Goal: Communication & Community: Share content

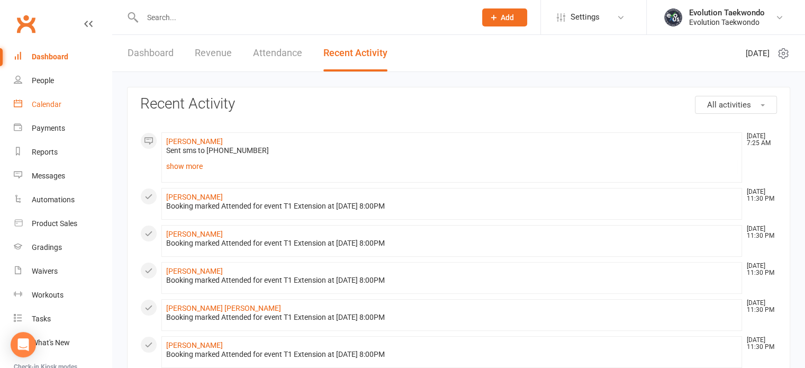
drag, startPoint x: 0, startPoint y: 0, endPoint x: 51, endPoint y: 106, distance: 118.1
click at [51, 106] on div "Calendar" at bounding box center [47, 104] width 30 height 8
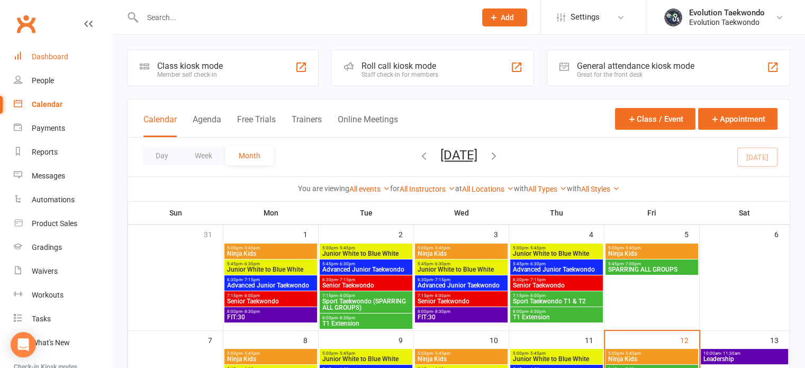
click at [59, 57] on div "Dashboard" at bounding box center [50, 56] width 37 height 8
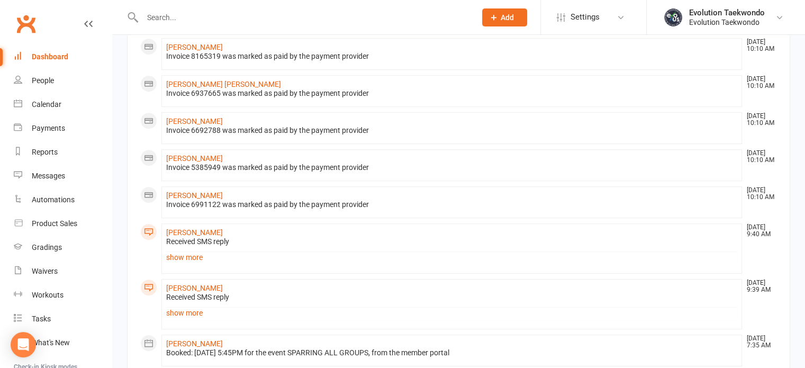
scroll to position [523, 0]
click at [187, 254] on link "show more" at bounding box center [451, 256] width 571 height 15
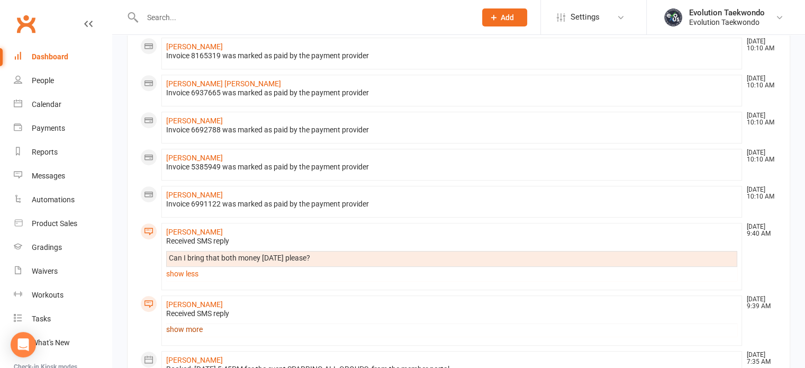
click at [192, 324] on link "show more" at bounding box center [451, 329] width 571 height 15
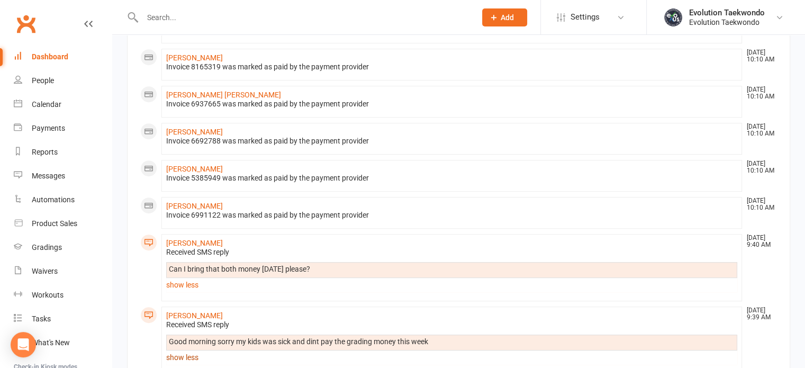
scroll to position [510, 0]
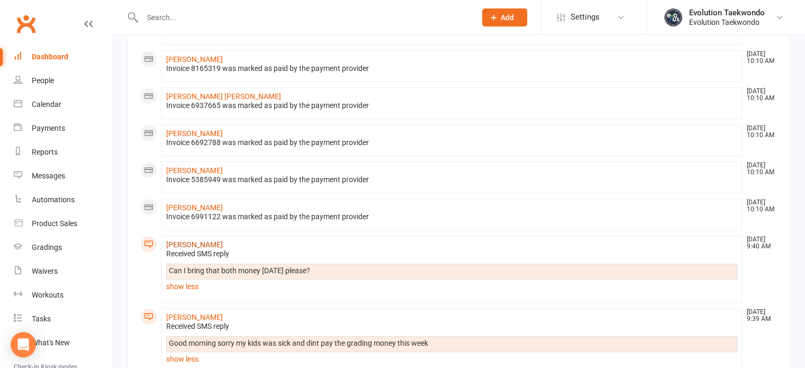
click at [223, 242] on link "[PERSON_NAME]" at bounding box center [194, 244] width 57 height 8
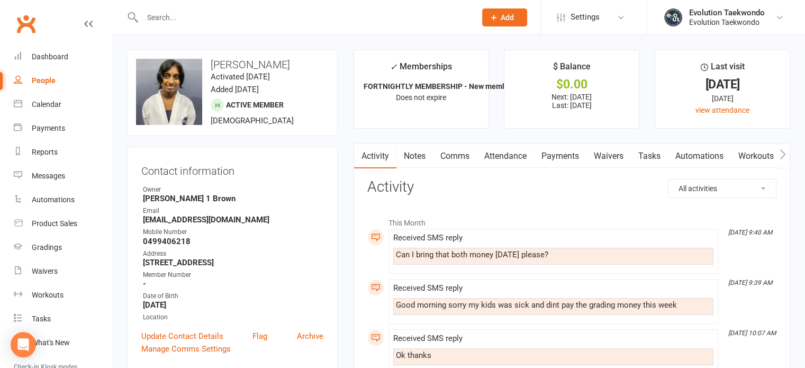
click at [374, 161] on link "Activity" at bounding box center [375, 156] width 42 height 24
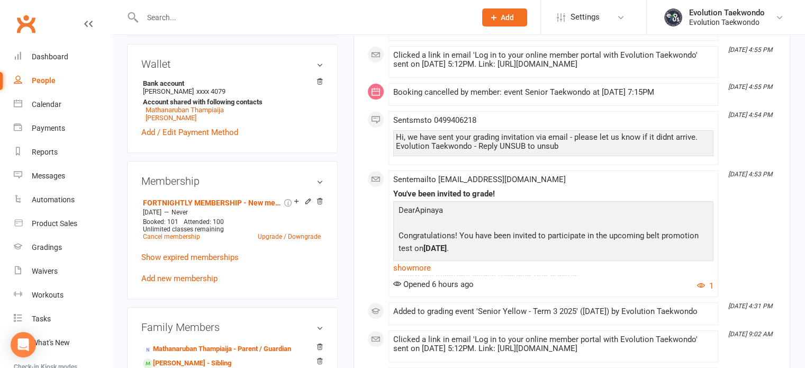
scroll to position [334, 0]
click at [415, 268] on link "show more" at bounding box center [553, 267] width 320 height 15
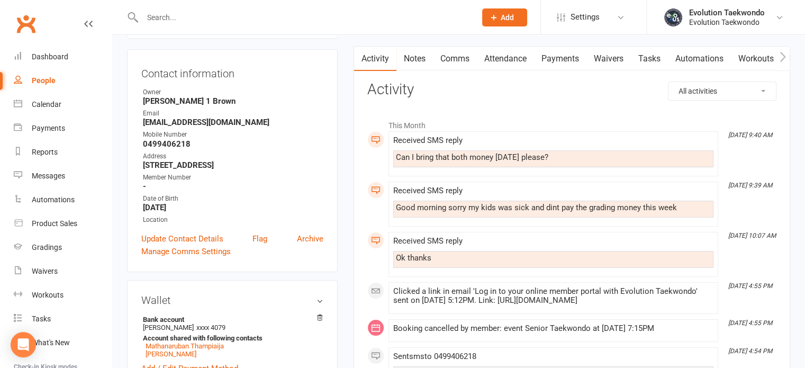
scroll to position [0, 0]
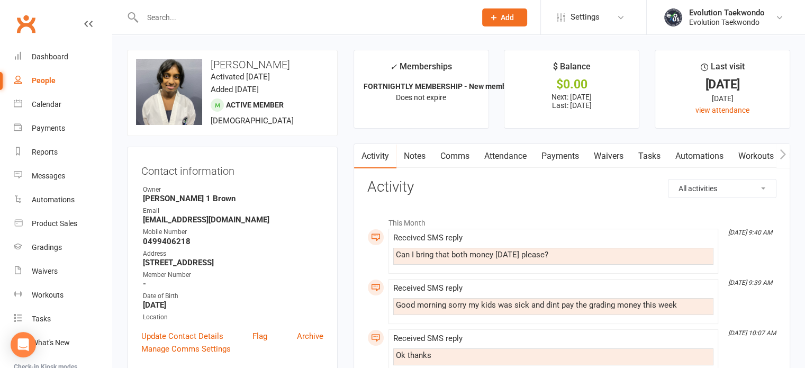
click at [461, 158] on link "Comms" at bounding box center [455, 156] width 44 height 24
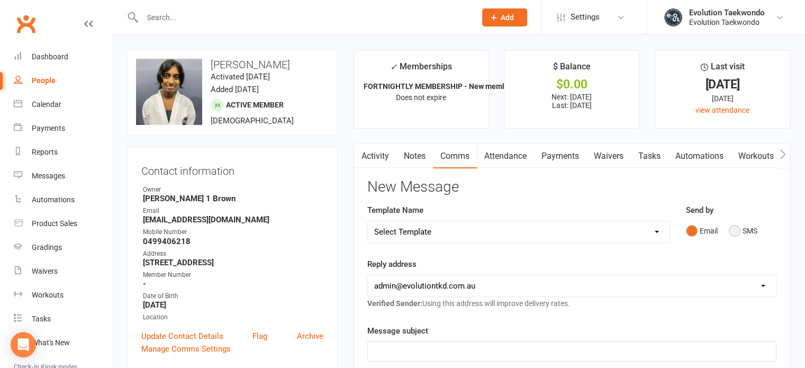
click at [734, 232] on button "SMS" at bounding box center [742, 231] width 29 height 20
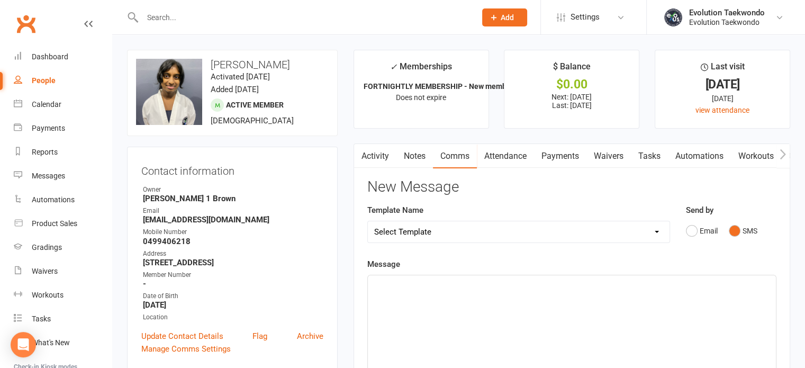
click at [404, 295] on div "﻿" at bounding box center [572, 354] width 408 height 159
click at [576, 285] on p "Hi, grading registration deadline is [DATE]" at bounding box center [571, 284] width 395 height 13
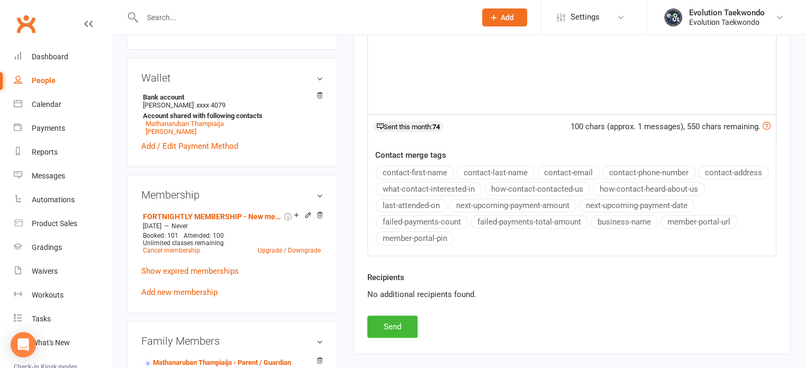
scroll to position [353, 0]
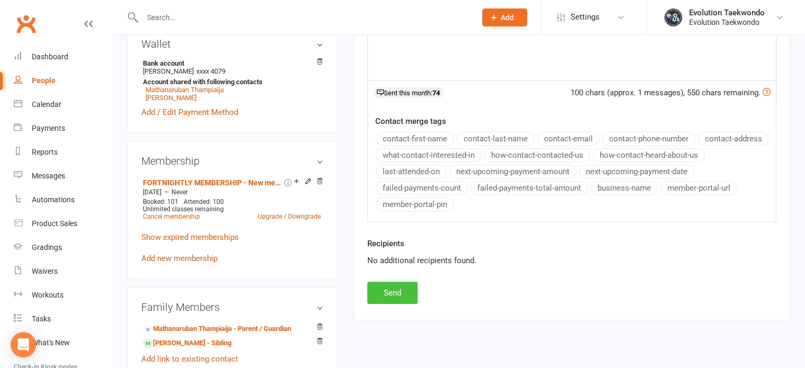
click at [396, 289] on button "Send" at bounding box center [392, 292] width 50 height 22
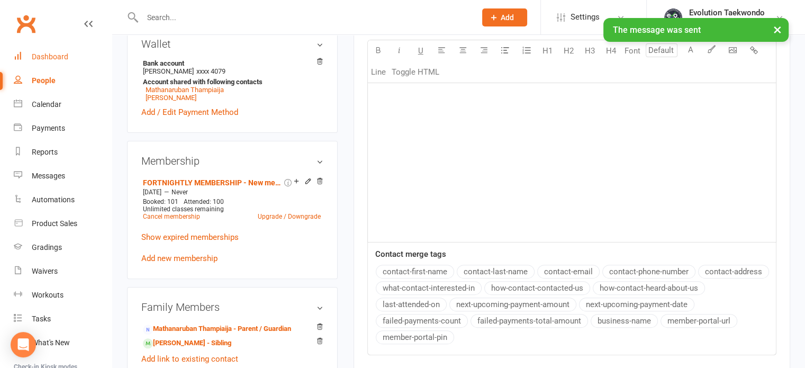
click at [49, 56] on div "Dashboard" at bounding box center [50, 56] width 37 height 8
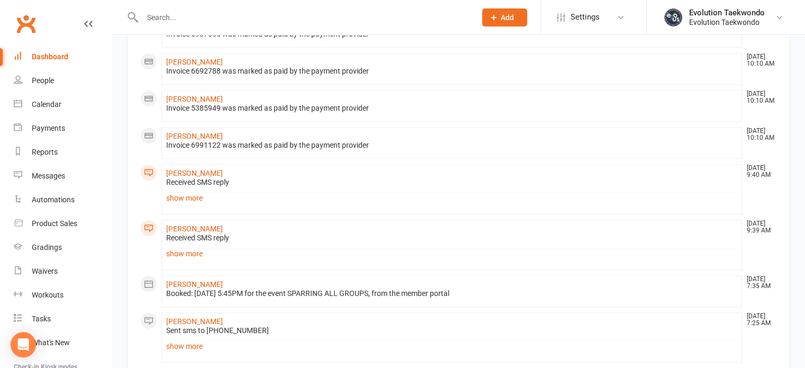
scroll to position [638, 0]
click at [187, 194] on link "show more" at bounding box center [451, 196] width 571 height 15
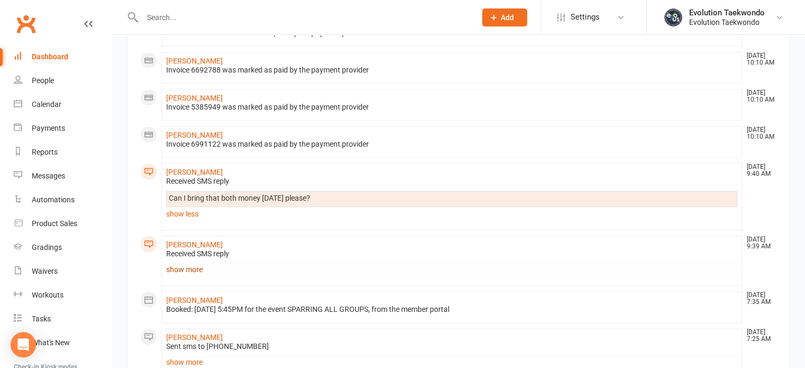
click at [192, 267] on link "show more" at bounding box center [451, 269] width 571 height 15
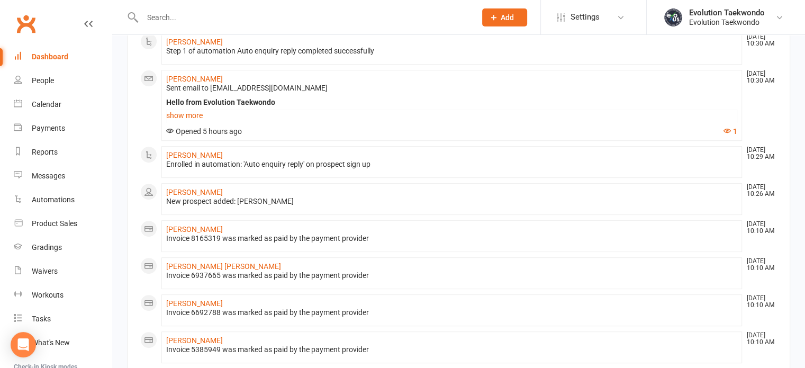
scroll to position [405, 0]
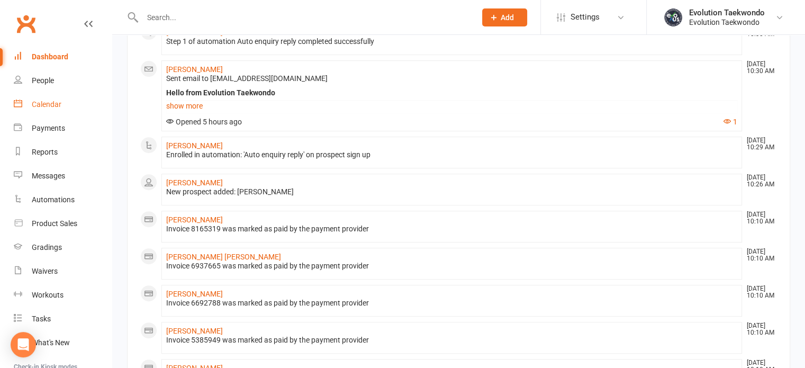
click at [48, 103] on div "Calendar" at bounding box center [47, 104] width 30 height 8
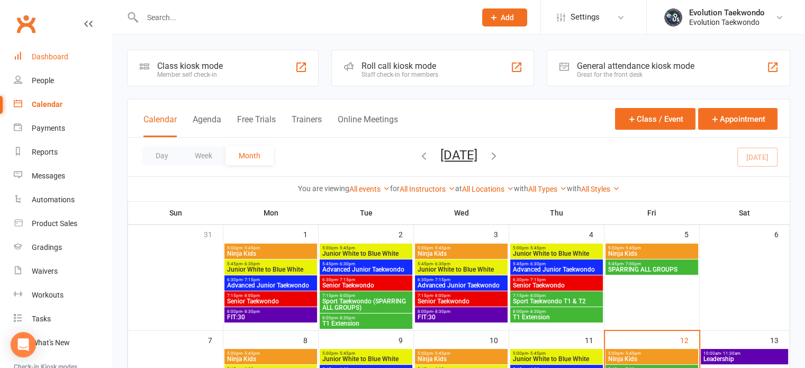
click at [53, 57] on div "Dashboard" at bounding box center [50, 56] width 37 height 8
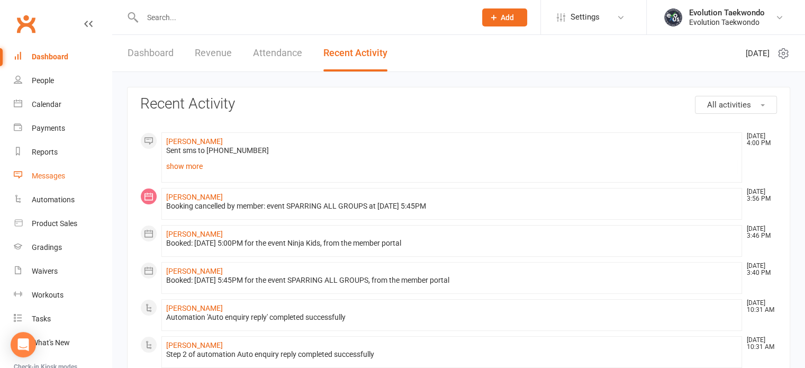
click at [53, 176] on div "Messages" at bounding box center [48, 175] width 33 height 8
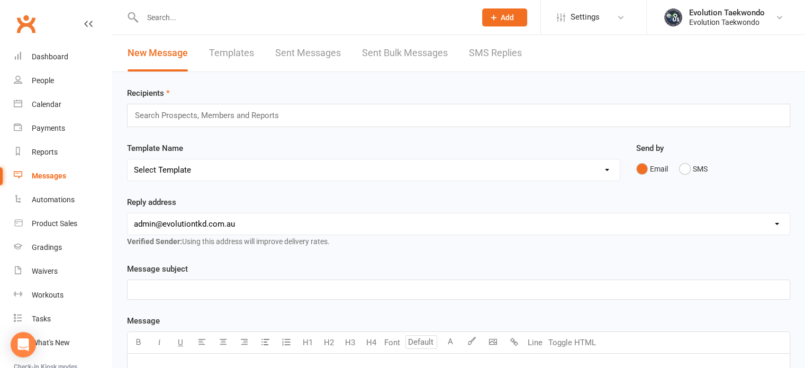
click at [249, 52] on link "Templates" at bounding box center [231, 53] width 45 height 37
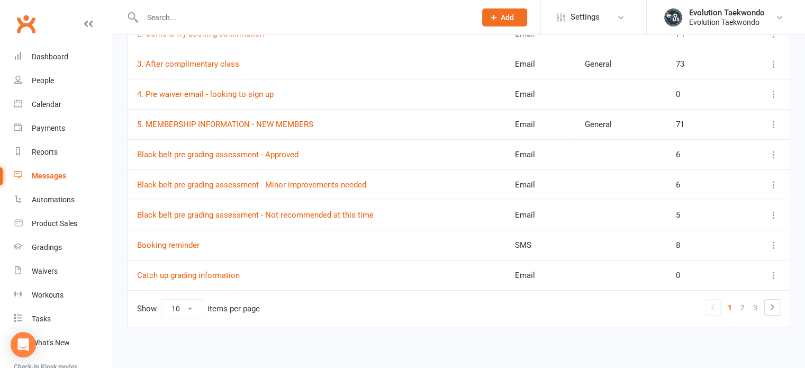
scroll to position [218, 0]
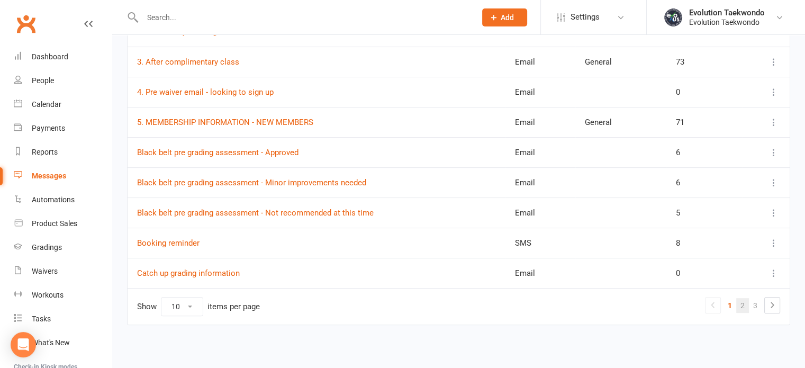
click at [743, 303] on link "2" at bounding box center [742, 305] width 13 height 15
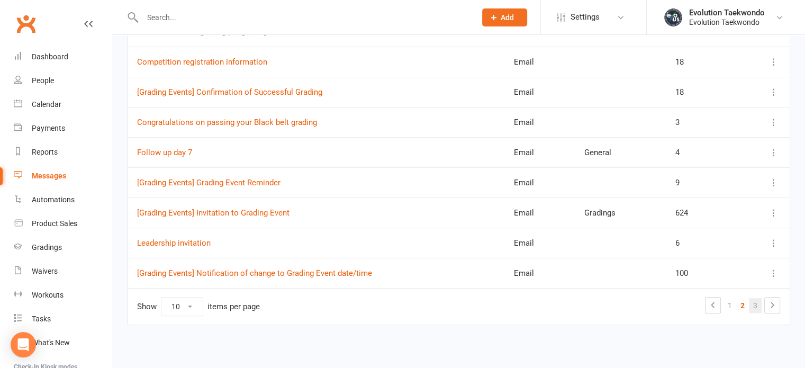
click at [753, 302] on link "3" at bounding box center [755, 305] width 13 height 15
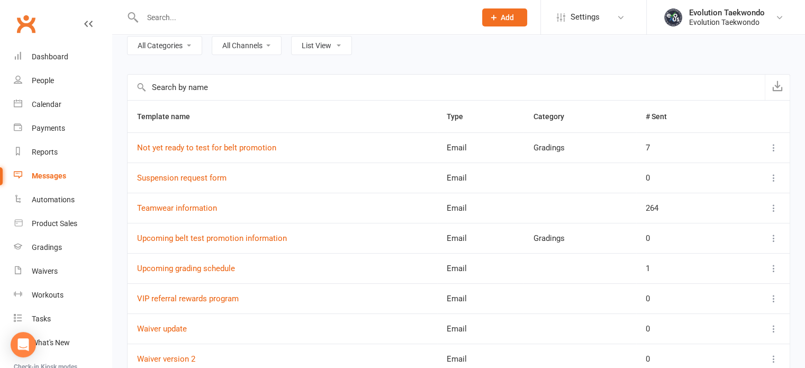
scroll to position [73, 0]
click at [260, 143] on link "Not yet ready to test for belt promotion" at bounding box center [206, 147] width 139 height 10
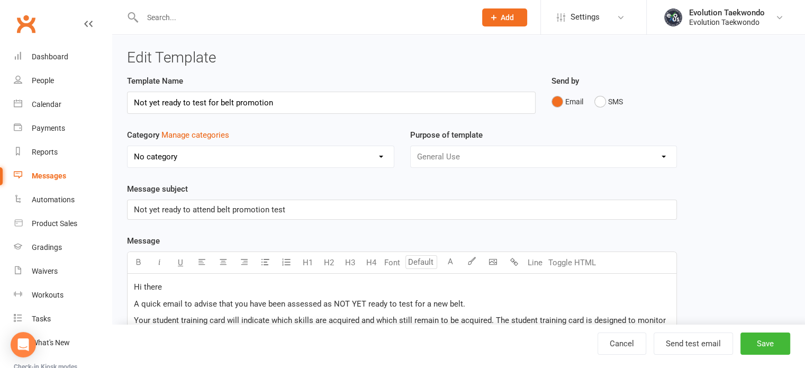
select select "9335"
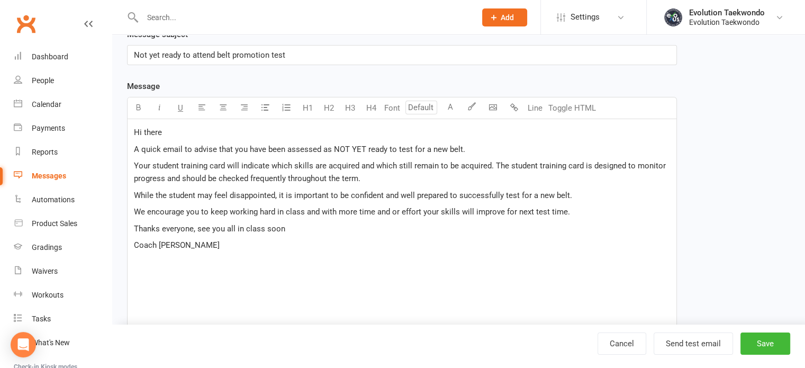
scroll to position [156, 0]
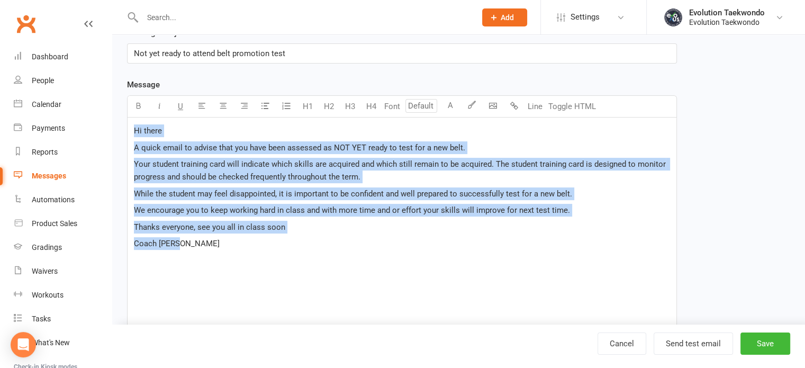
drag, startPoint x: 132, startPoint y: 128, endPoint x: 275, endPoint y: 247, distance: 185.6
click at [275, 247] on div "Hi there A quick email to advise that you have been assessed as NOT YET ready t…" at bounding box center [401, 237] width 549 height 240
copy div "Hi there A quick email to advise that you have been assessed as NOT YET ready t…"
